Goal: Browse casually: Explore the website without a specific task or goal

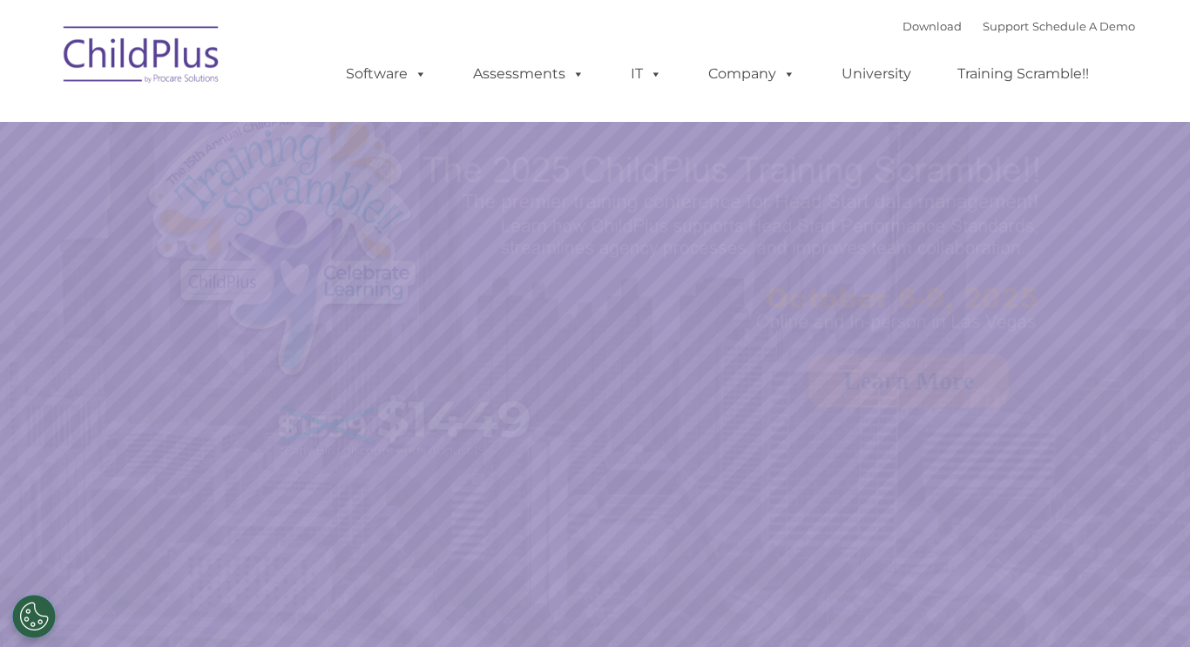
select select "MEDIUM"
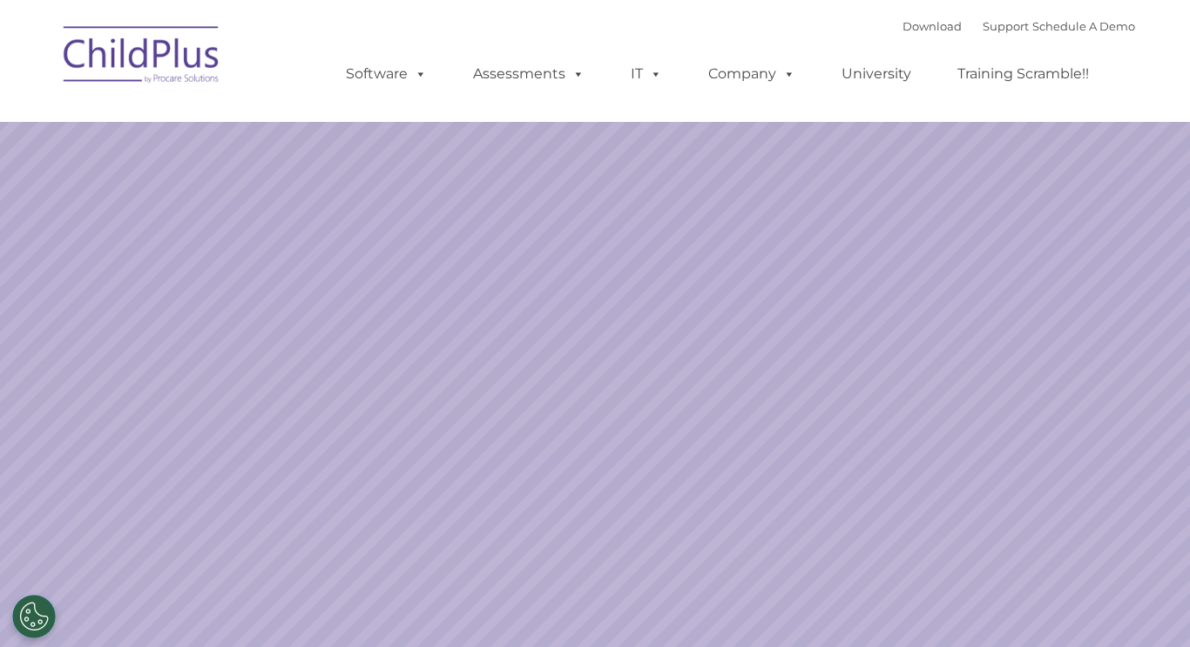
select select "MEDIUM"
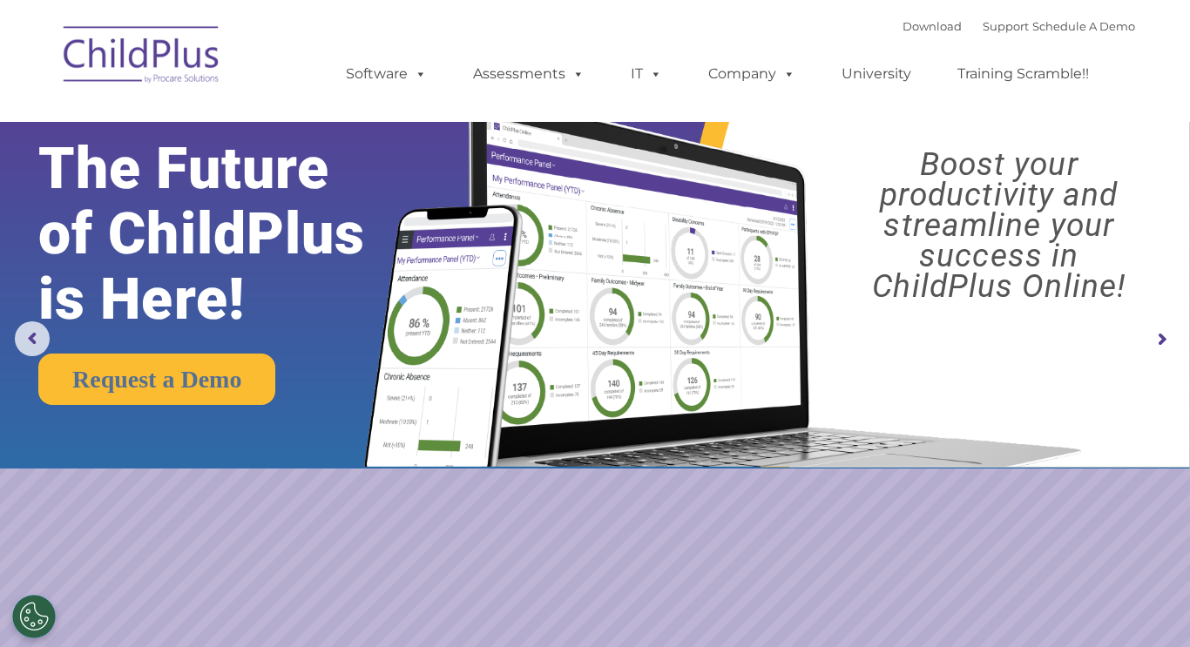
click at [151, 71] on img at bounding box center [142, 57] width 174 height 87
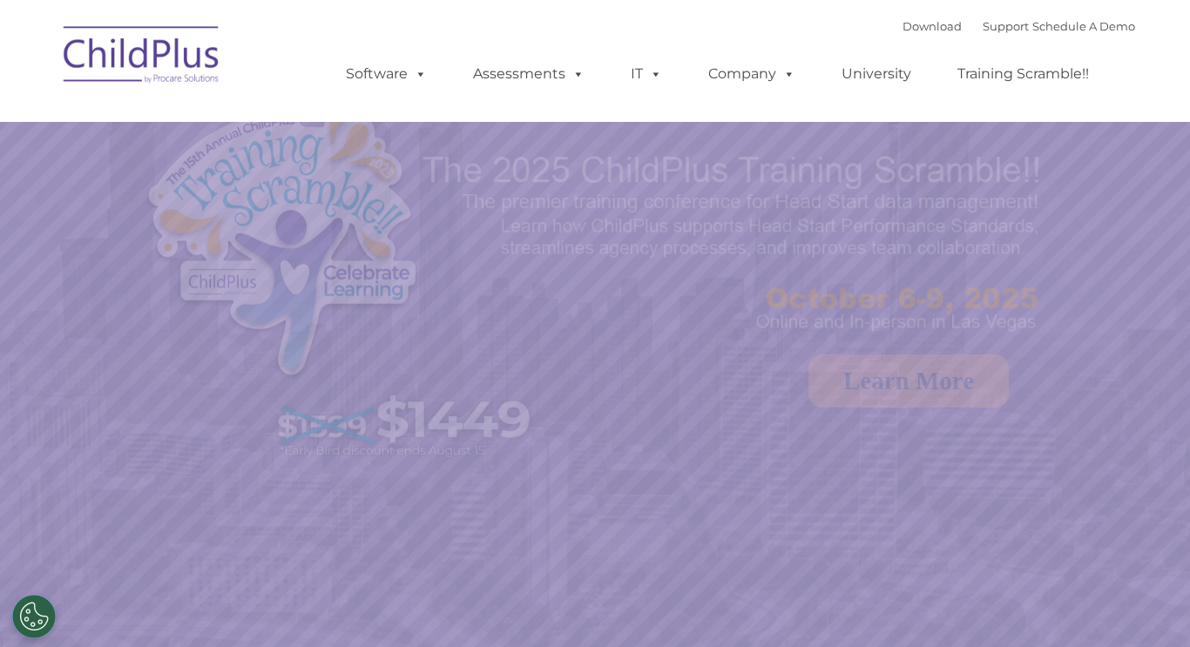
select select "MEDIUM"
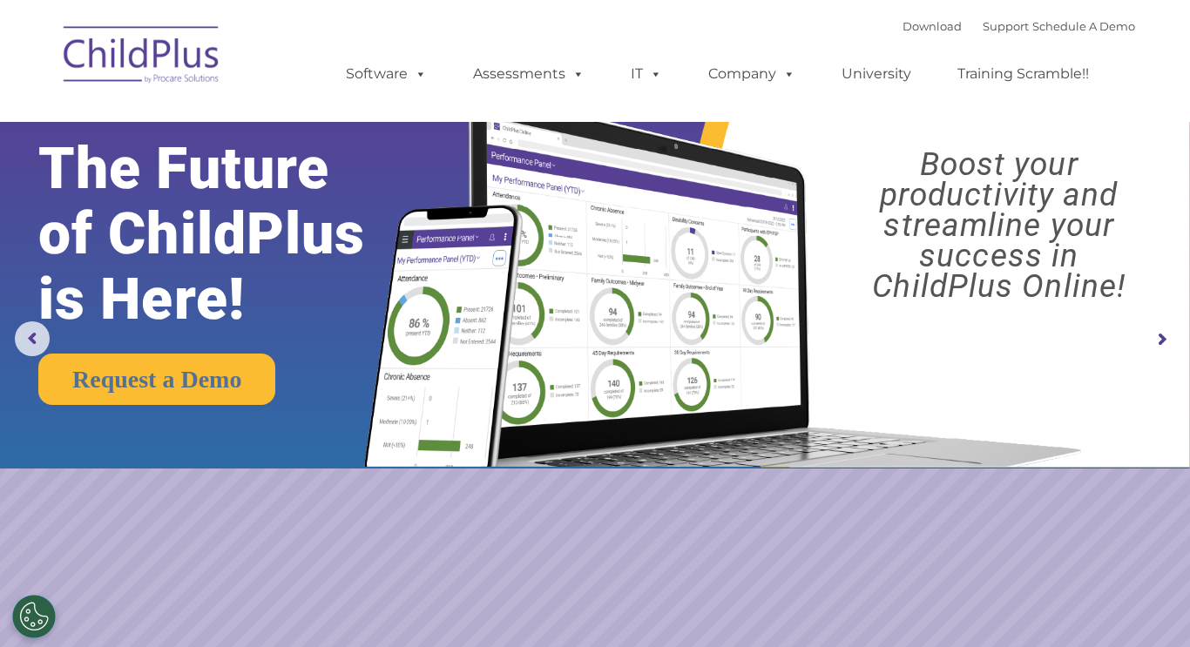
click at [1175, 347] on rs-arrow at bounding box center [1161, 339] width 35 height 35
